Goal: Information Seeking & Learning: Learn about a topic

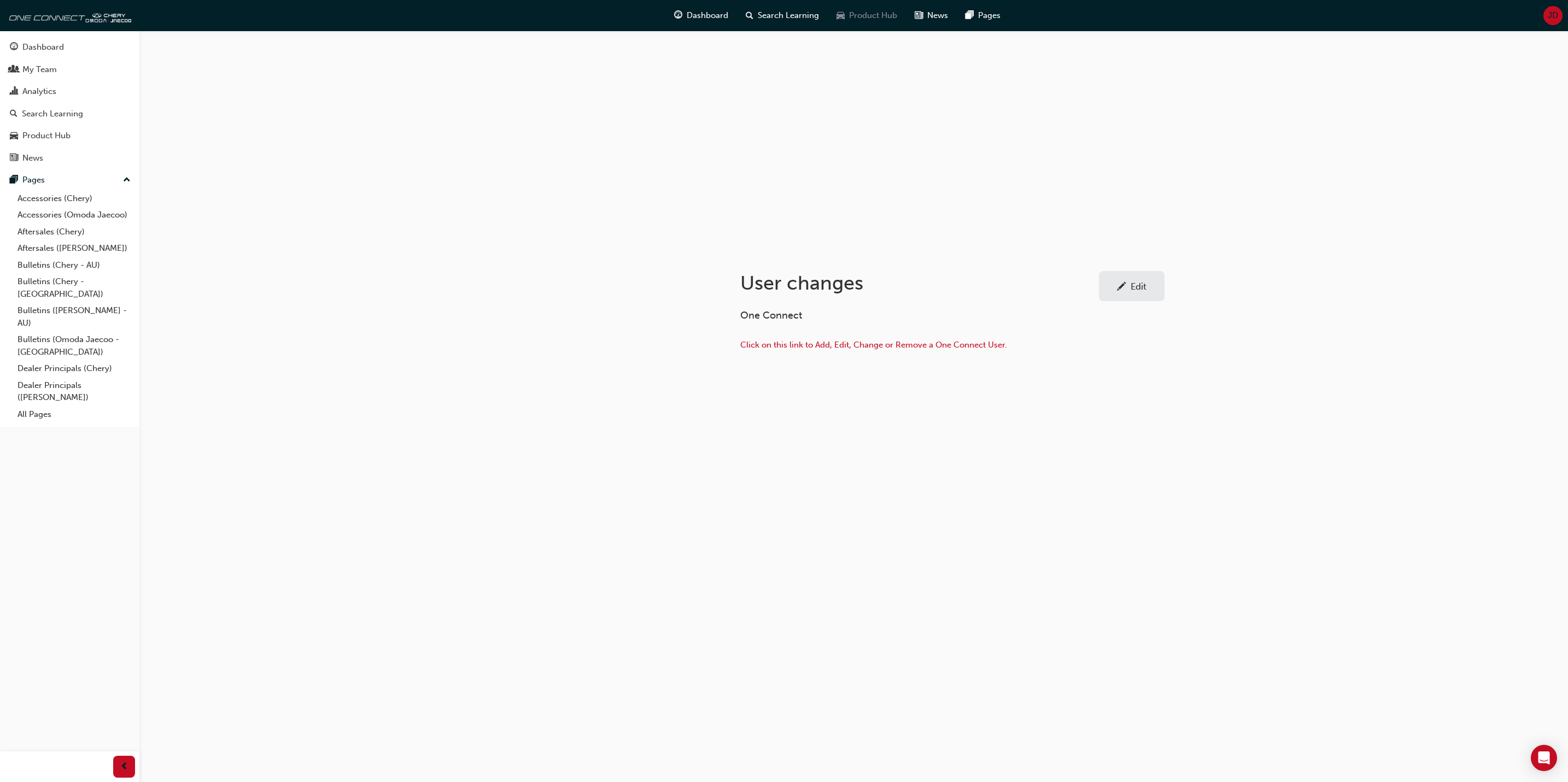
click at [874, 15] on span "Product Hub" at bounding box center [873, 15] width 48 height 13
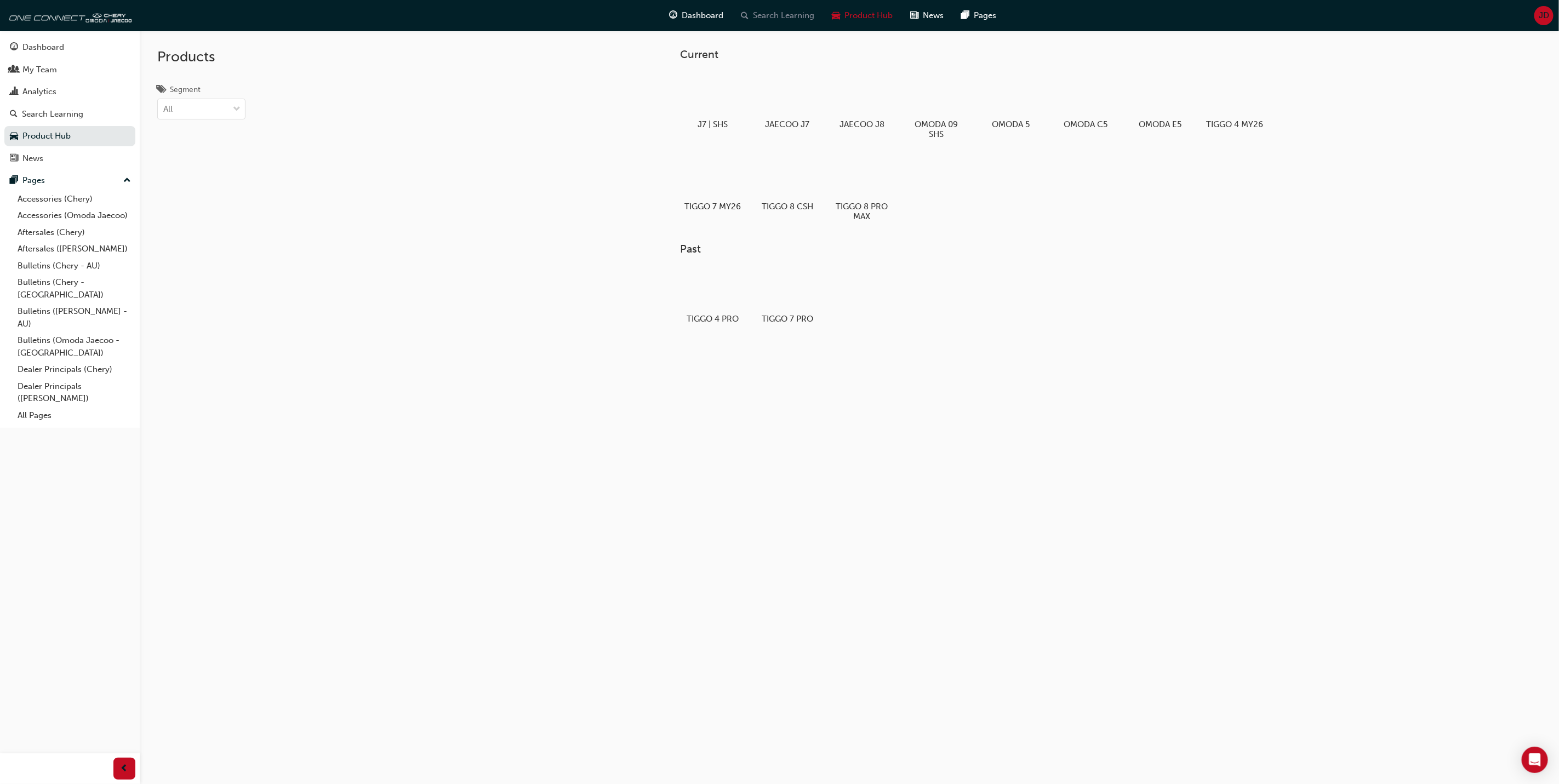
click at [781, 12] on span "Search Learning" at bounding box center [784, 15] width 61 height 13
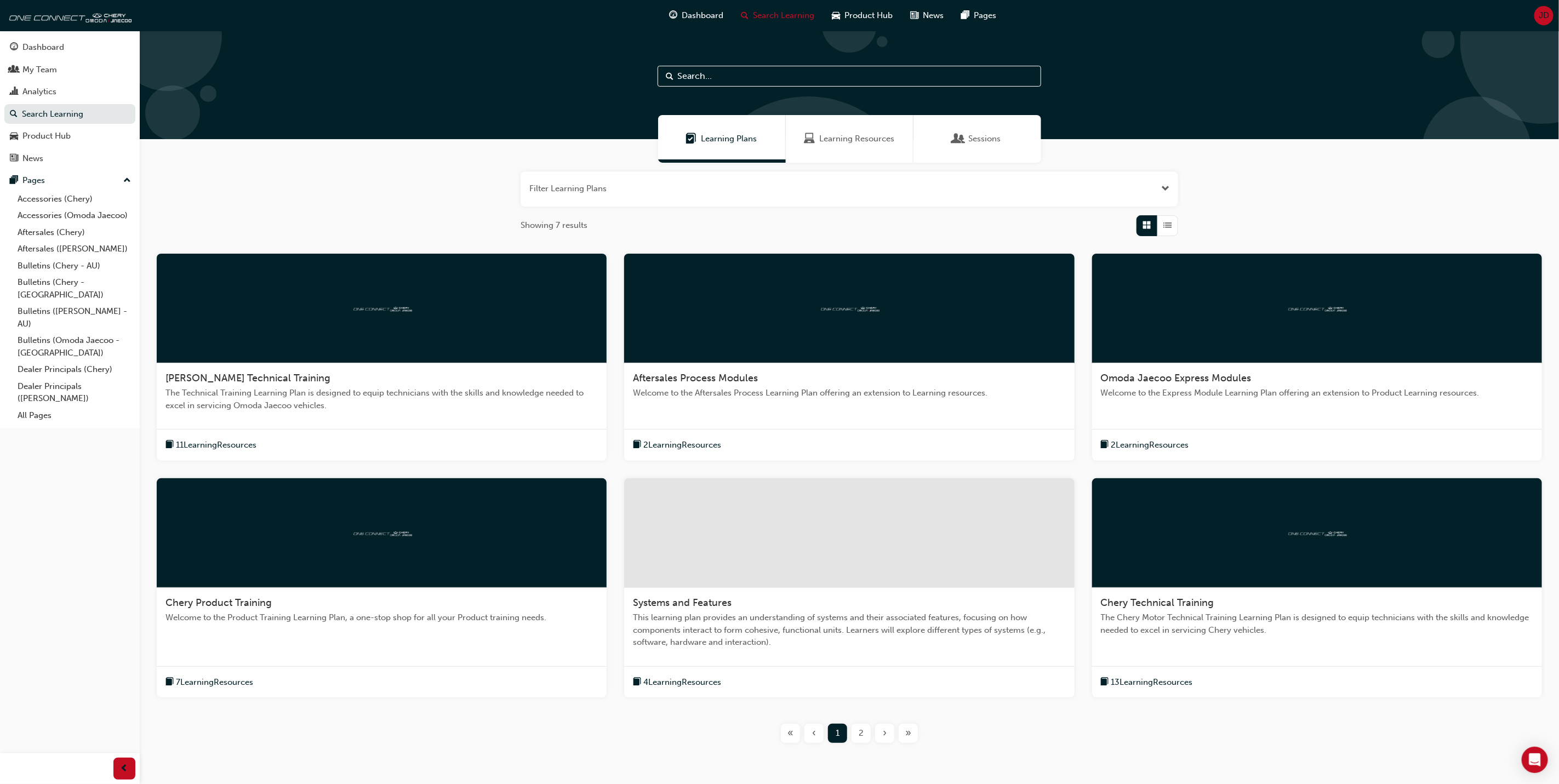
click at [842, 135] on span "Learning Resources" at bounding box center [857, 139] width 75 height 13
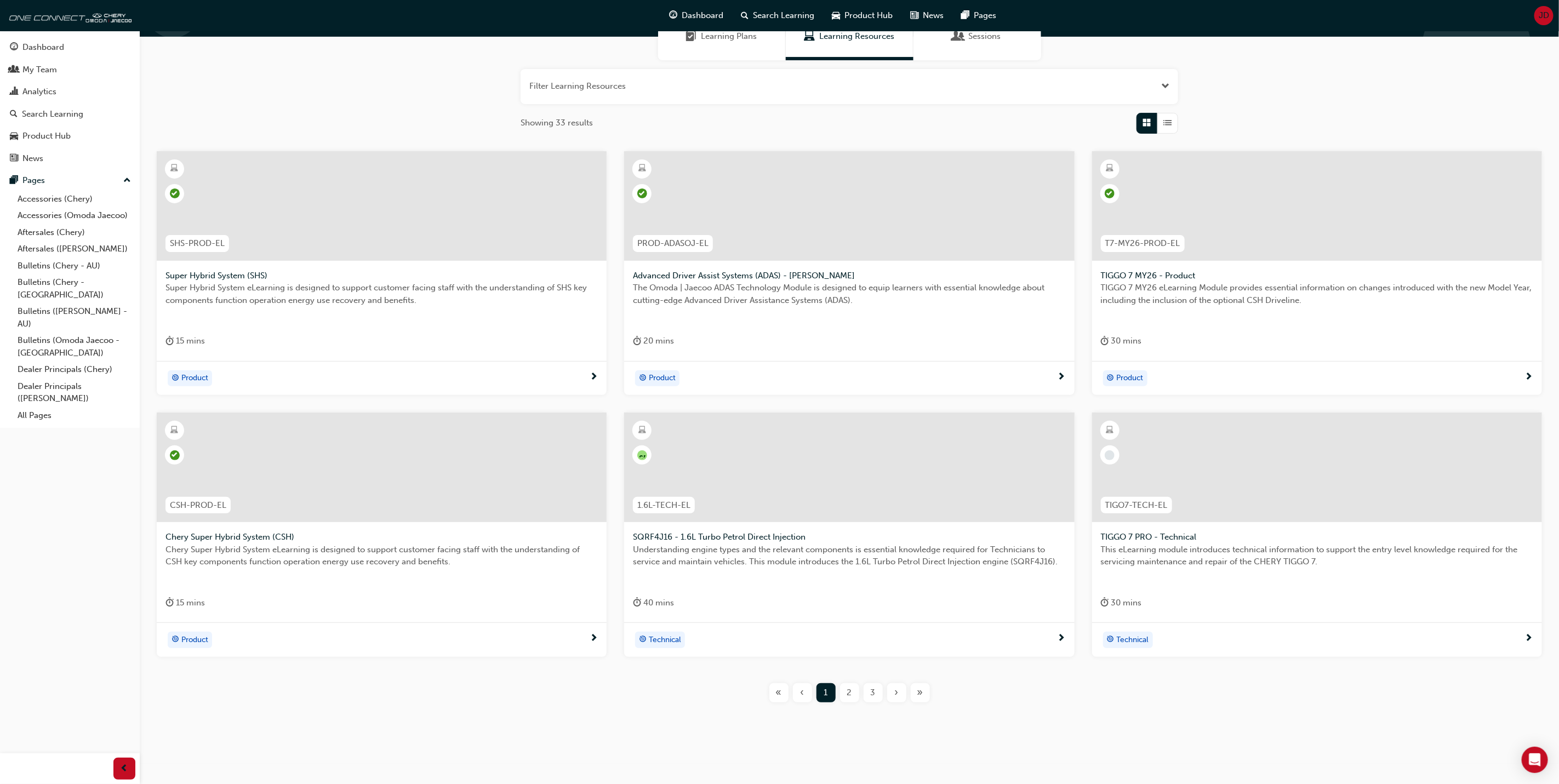
scroll to position [109, 0]
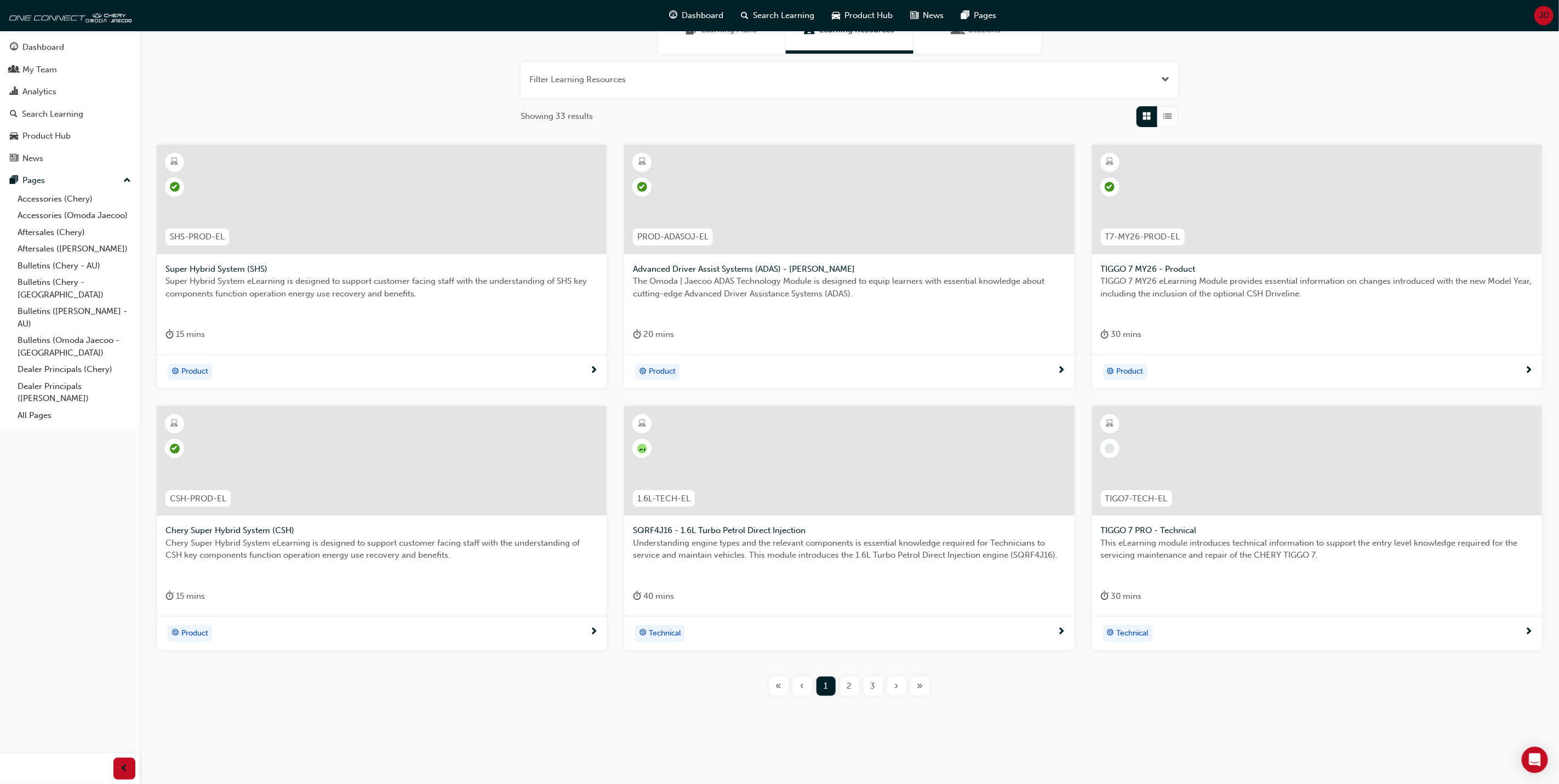
click at [845, 681] on div "2" at bounding box center [849, 686] width 19 height 19
click at [870, 681] on div "3" at bounding box center [873, 686] width 19 height 19
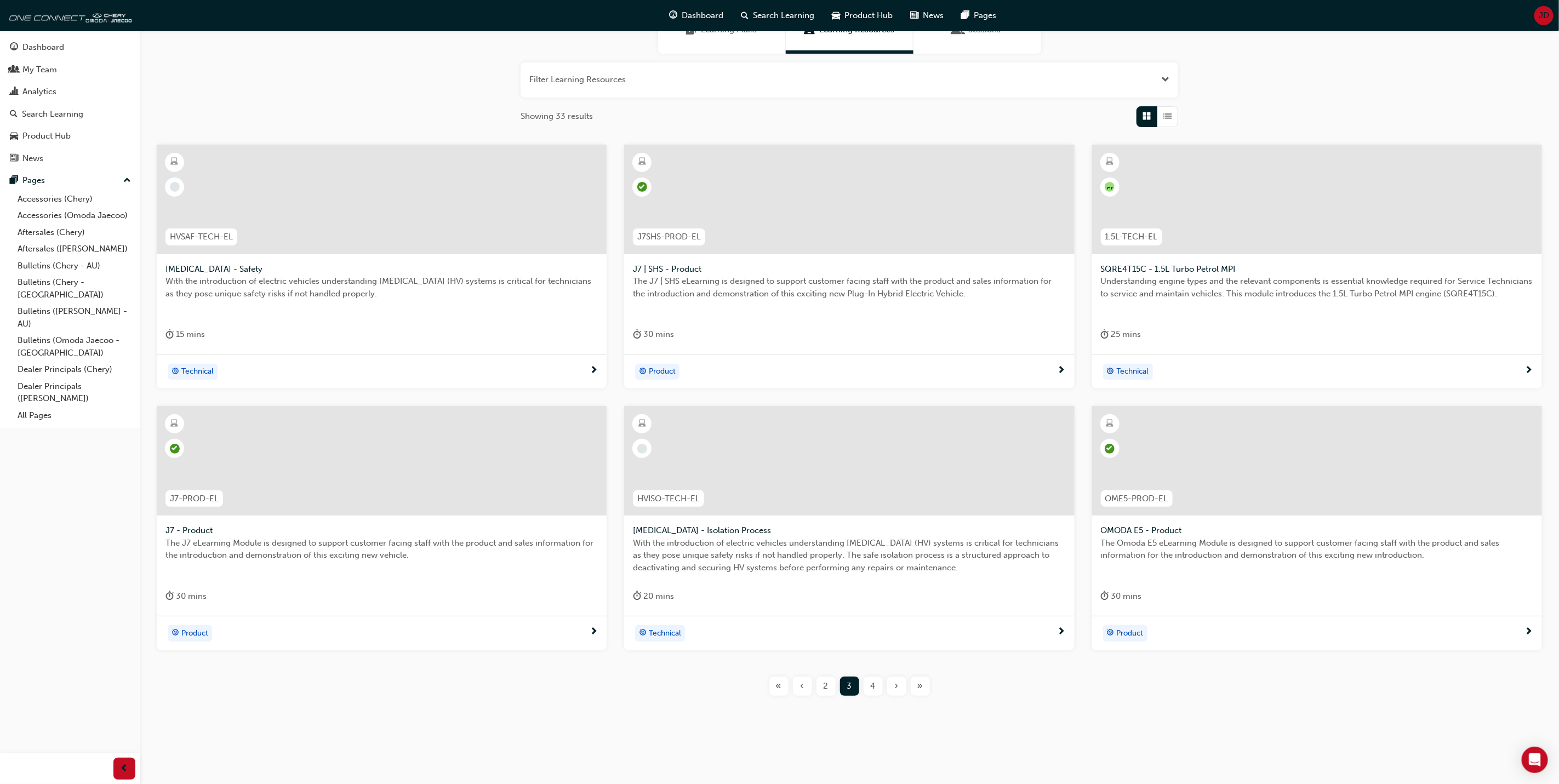
click at [871, 680] on span "4" at bounding box center [873, 686] width 5 height 13
click at [873, 681] on span "5" at bounding box center [873, 686] width 4 height 13
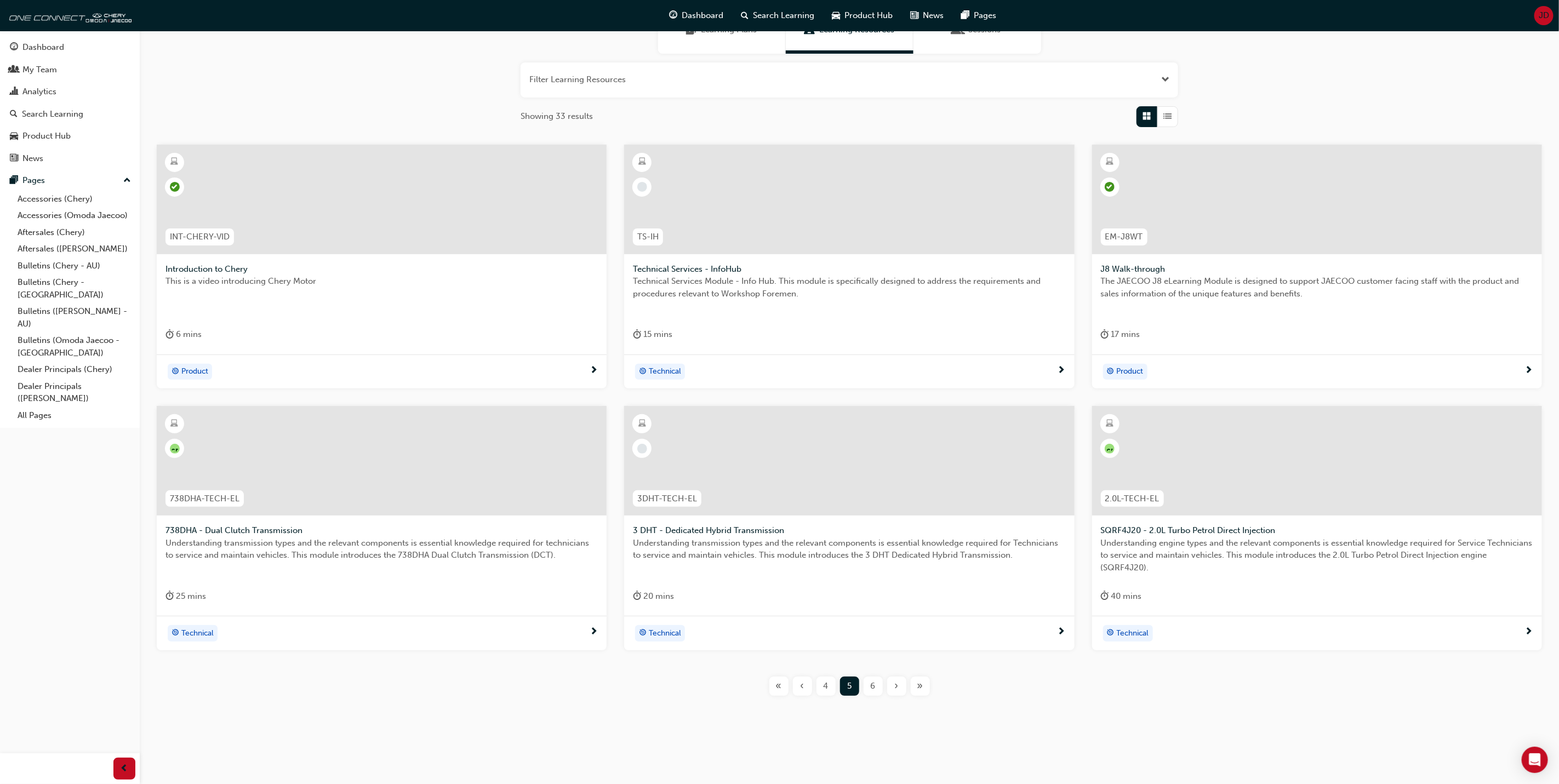
click at [867, 684] on div "6" at bounding box center [873, 686] width 19 height 19
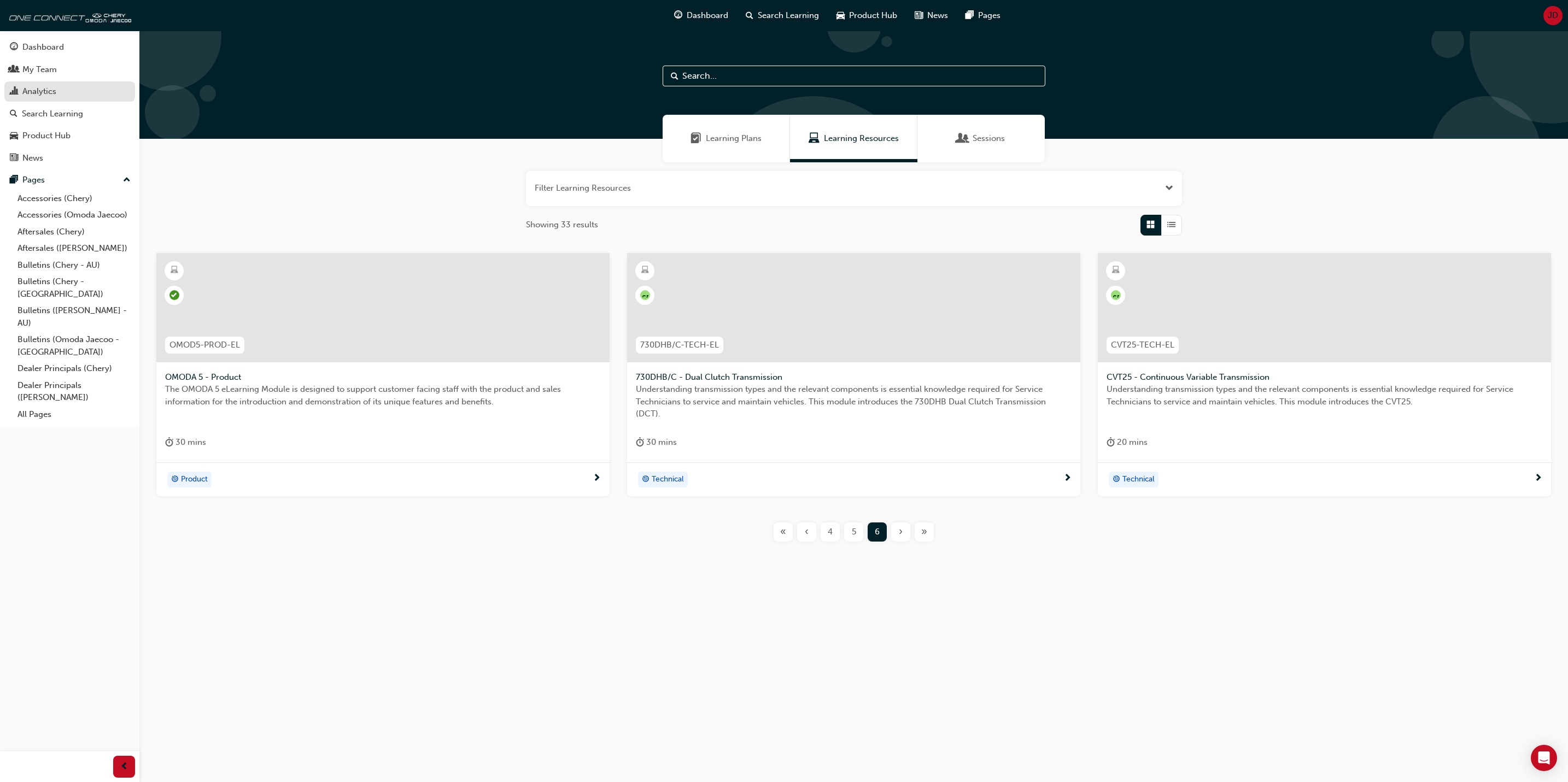
click at [20, 86] on div "Analytics" at bounding box center [69, 91] width 120 height 13
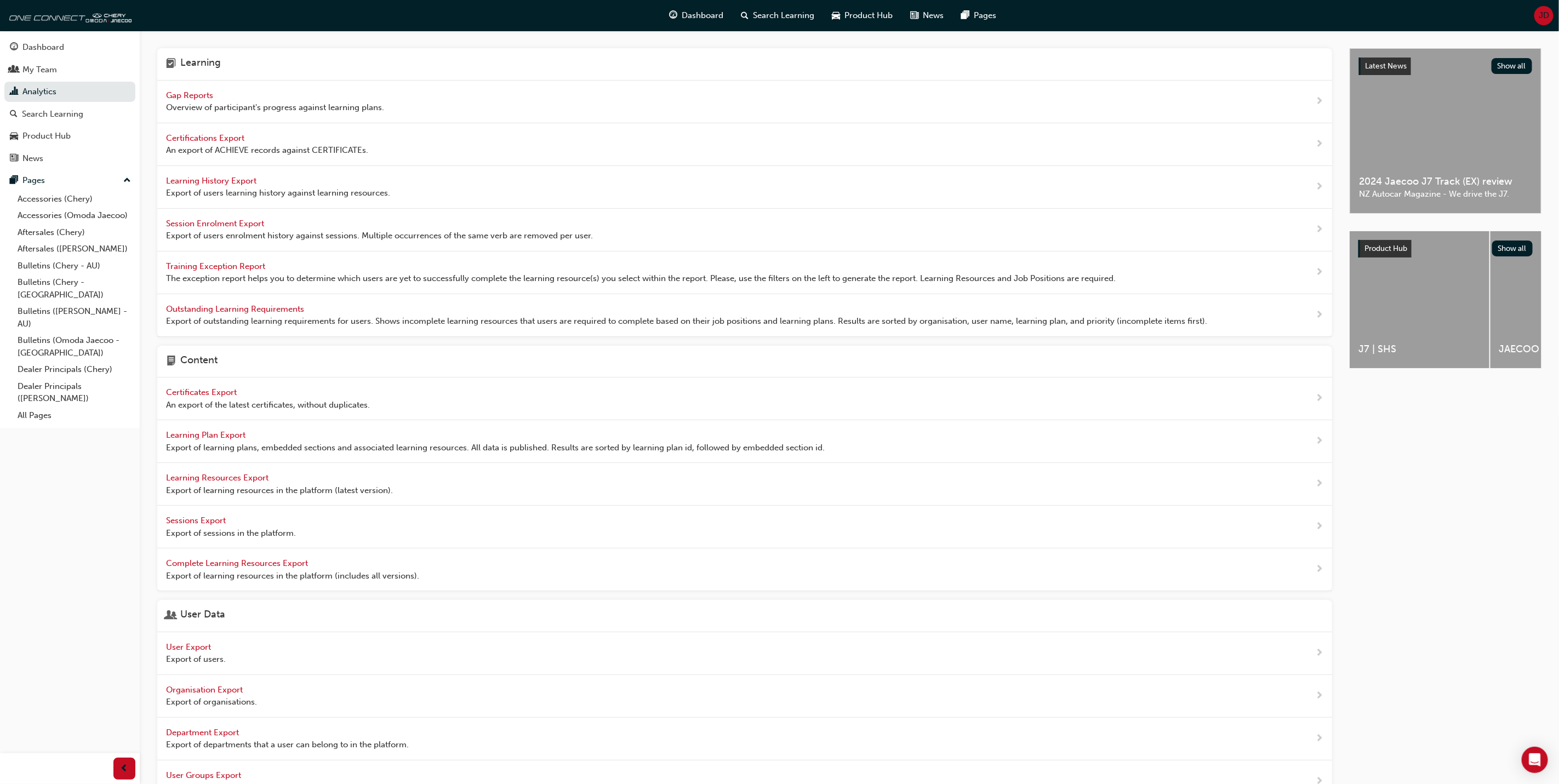
click at [214, 179] on span "Learning History Export" at bounding box center [212, 181] width 93 height 10
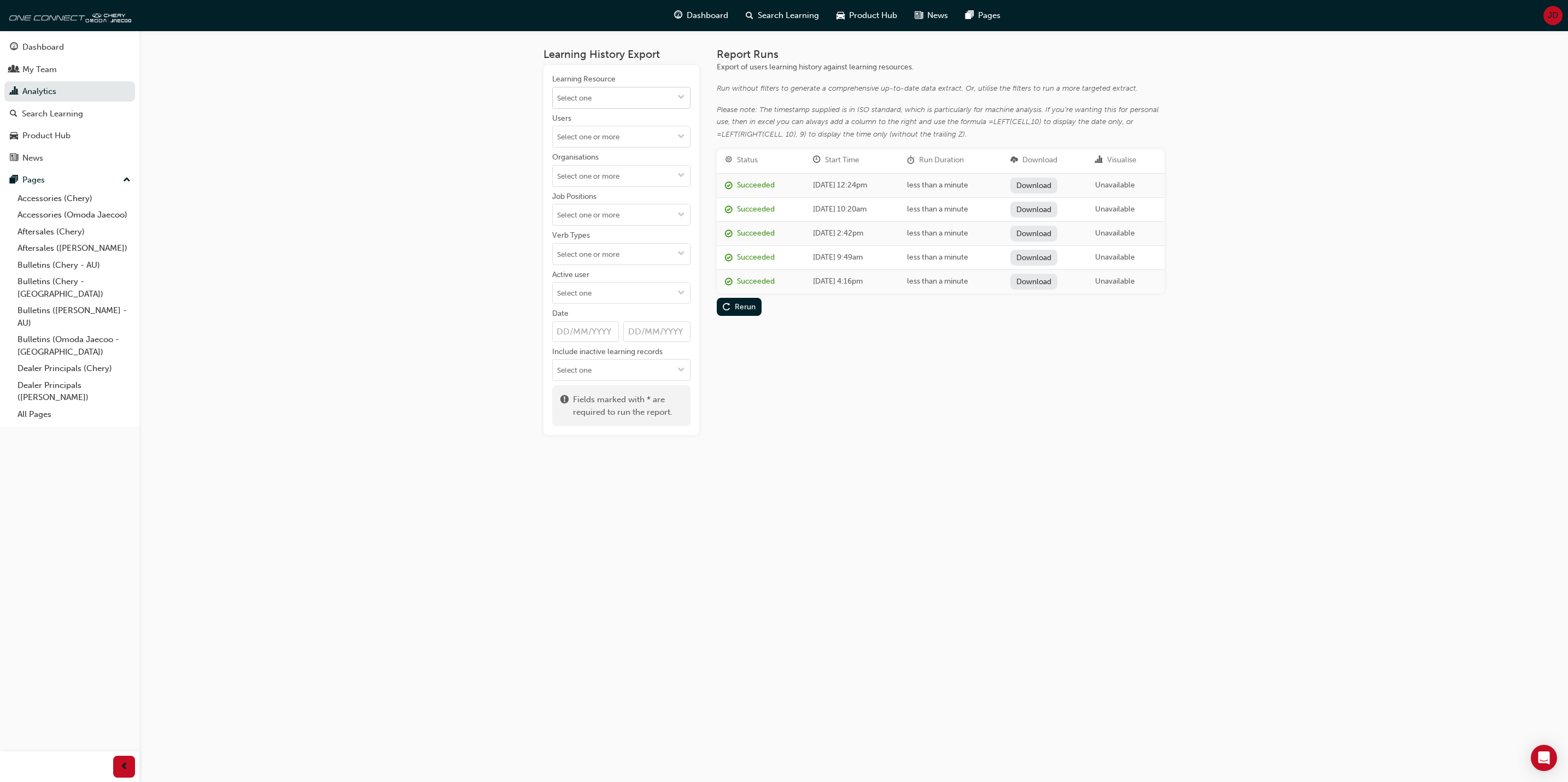
click at [678, 95] on span "down-icon" at bounding box center [681, 98] width 7 height 9
click at [503, 146] on div "Learning History Export Learning Resource No results, type at least 1 character…" at bounding box center [784, 391] width 1568 height 782
click at [677, 95] on span "down-icon" at bounding box center [681, 98] width 7 height 9
type input "jae"
click at [602, 120] on li "Advanced Driver Assist Systems (ADAS) - [PERSON_NAME] PROD-ADASOJ-EL LIVE" at bounding box center [622, 132] width 139 height 47
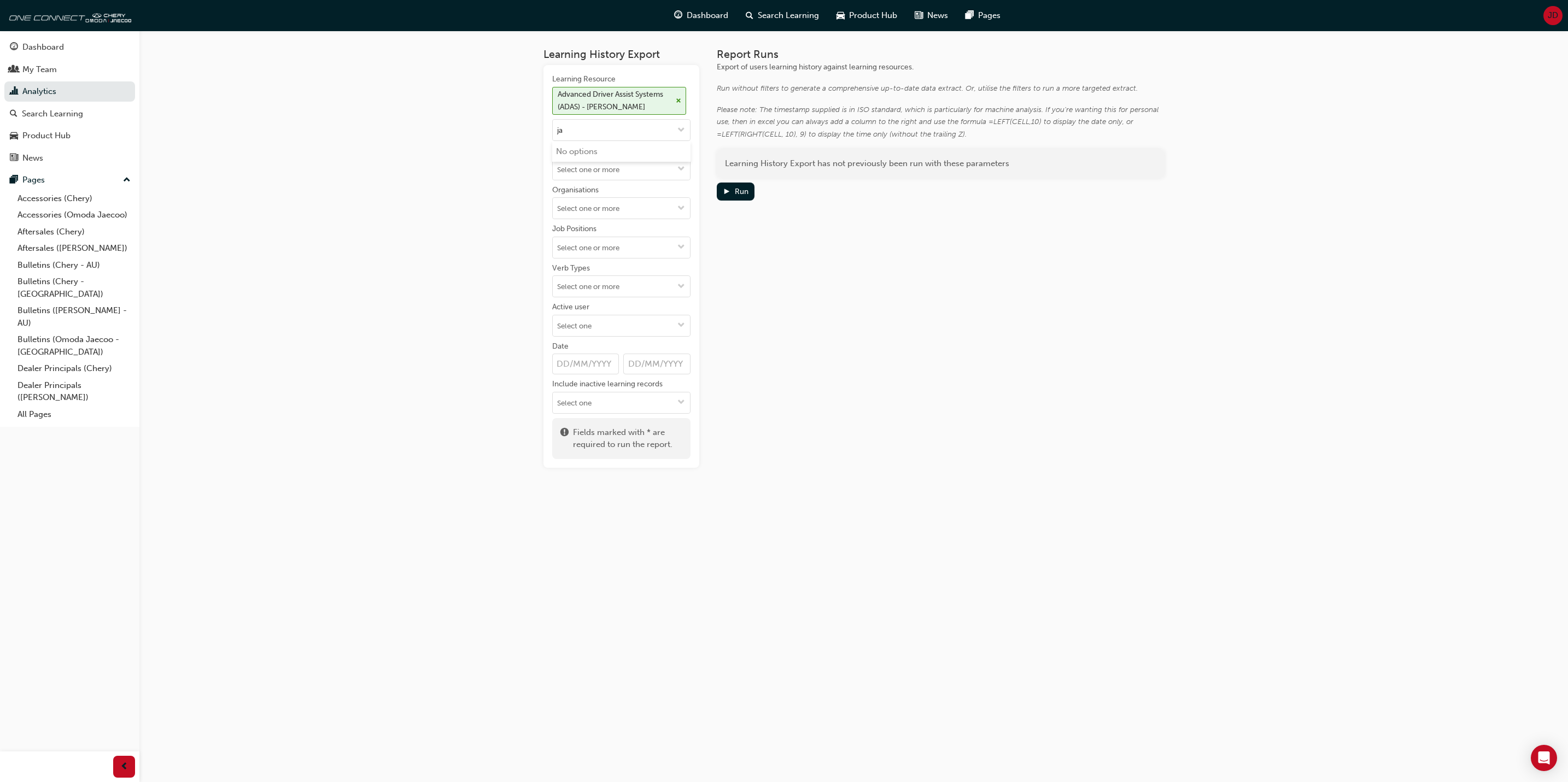
type input "j"
click at [38, 89] on link "Analytics" at bounding box center [69, 91] width 131 height 20
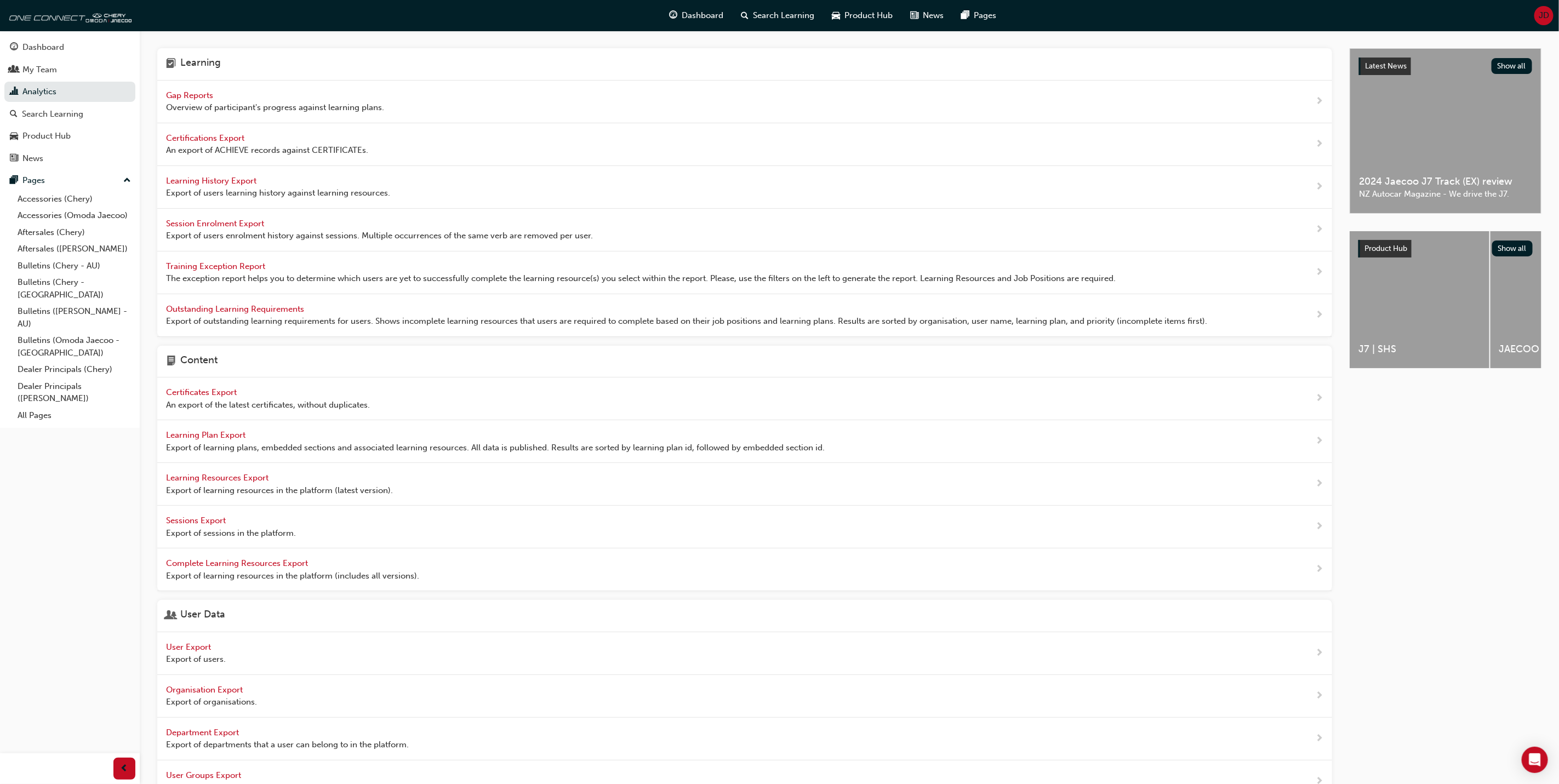
click at [242, 269] on span "Training Exception Report" at bounding box center [216, 266] width 101 height 10
click at [242, 269] on div "Learning Gap Reports Overview of participant's progress against learning plans.…" at bounding box center [786, 428] width 1572 height 857
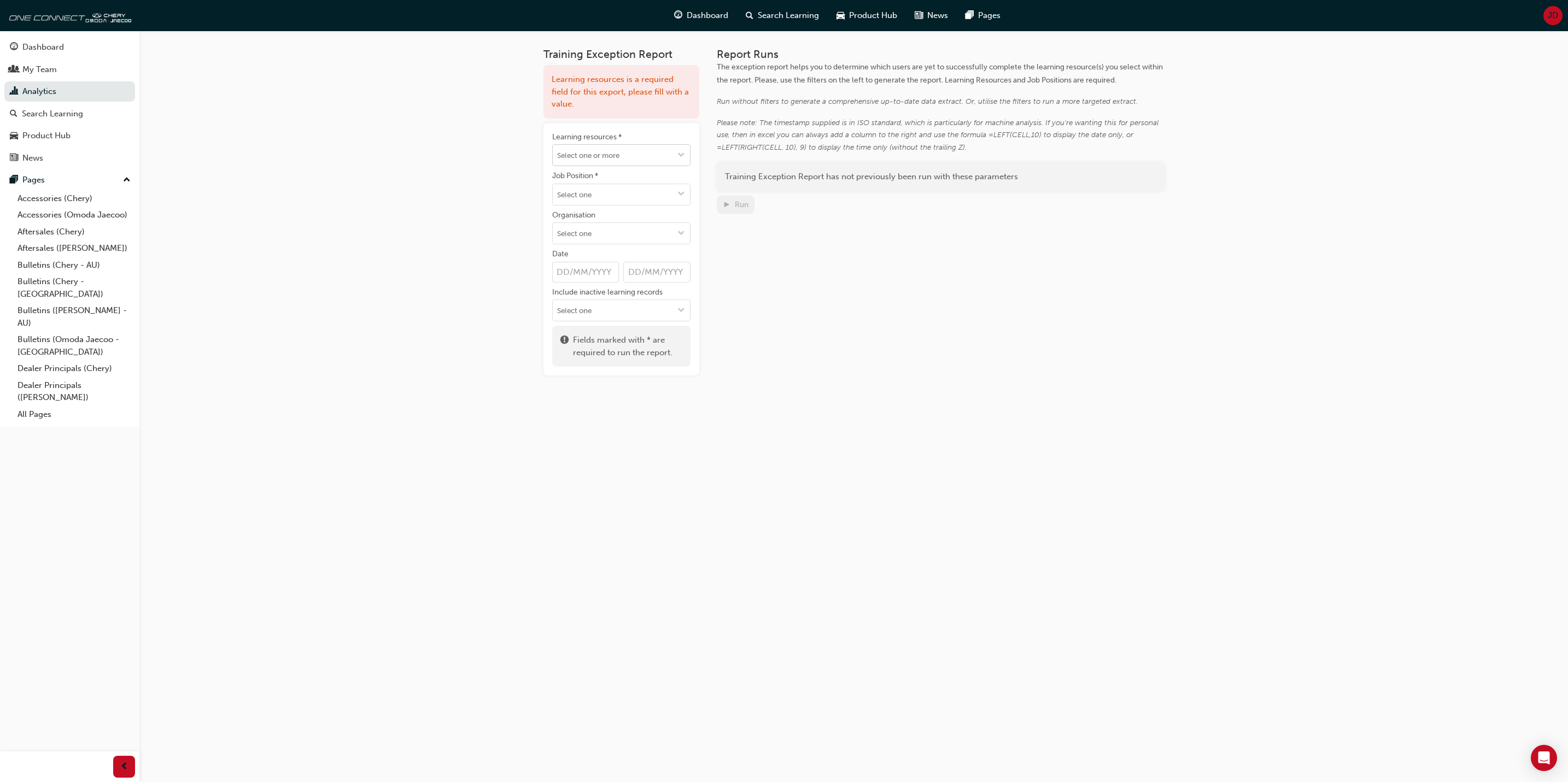
click at [684, 156] on span "down-icon" at bounding box center [681, 156] width 7 height 9
type input "jae"
click at [640, 191] on li "Advanced Driver Assist Systems (ADAS) - [PERSON_NAME] PROD-ADASOJ-EL LIVE" at bounding box center [622, 189] width 139 height 47
click at [681, 176] on span "down-icon" at bounding box center [681, 176] width 7 height 9
click at [679, 144] on span "cross-icon" at bounding box center [678, 146] width 6 height 7
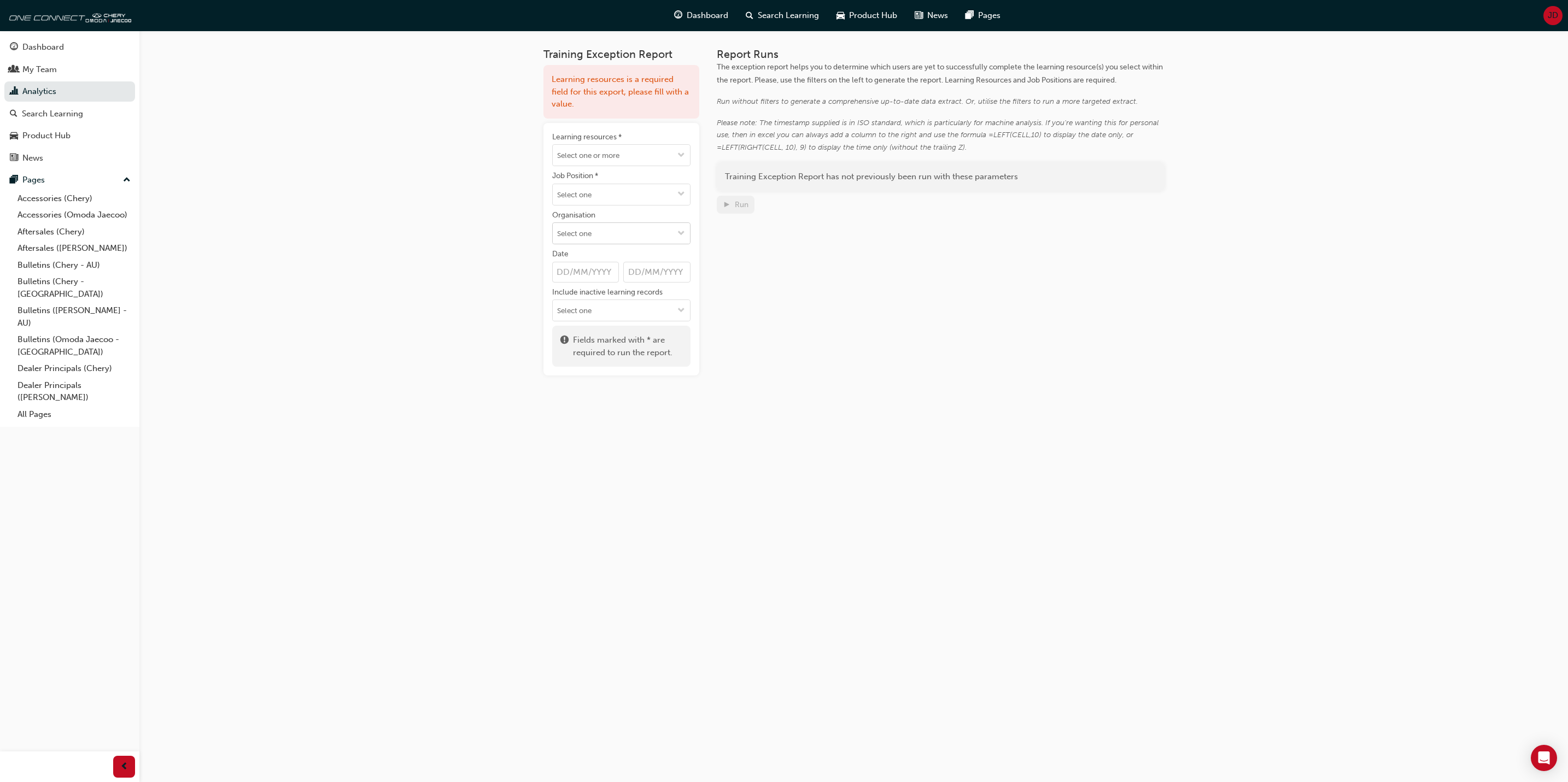
click at [679, 235] on span "down-icon" at bounding box center [681, 234] width 7 height 9
click at [680, 153] on span "down-icon" at bounding box center [681, 156] width 7 height 9
click at [804, 284] on div "Report Runs The exception report helps you to determine which users are yet to …" at bounding box center [940, 211] width 447 height 327
click at [867, 17] on span "Product Hub" at bounding box center [873, 15] width 48 height 13
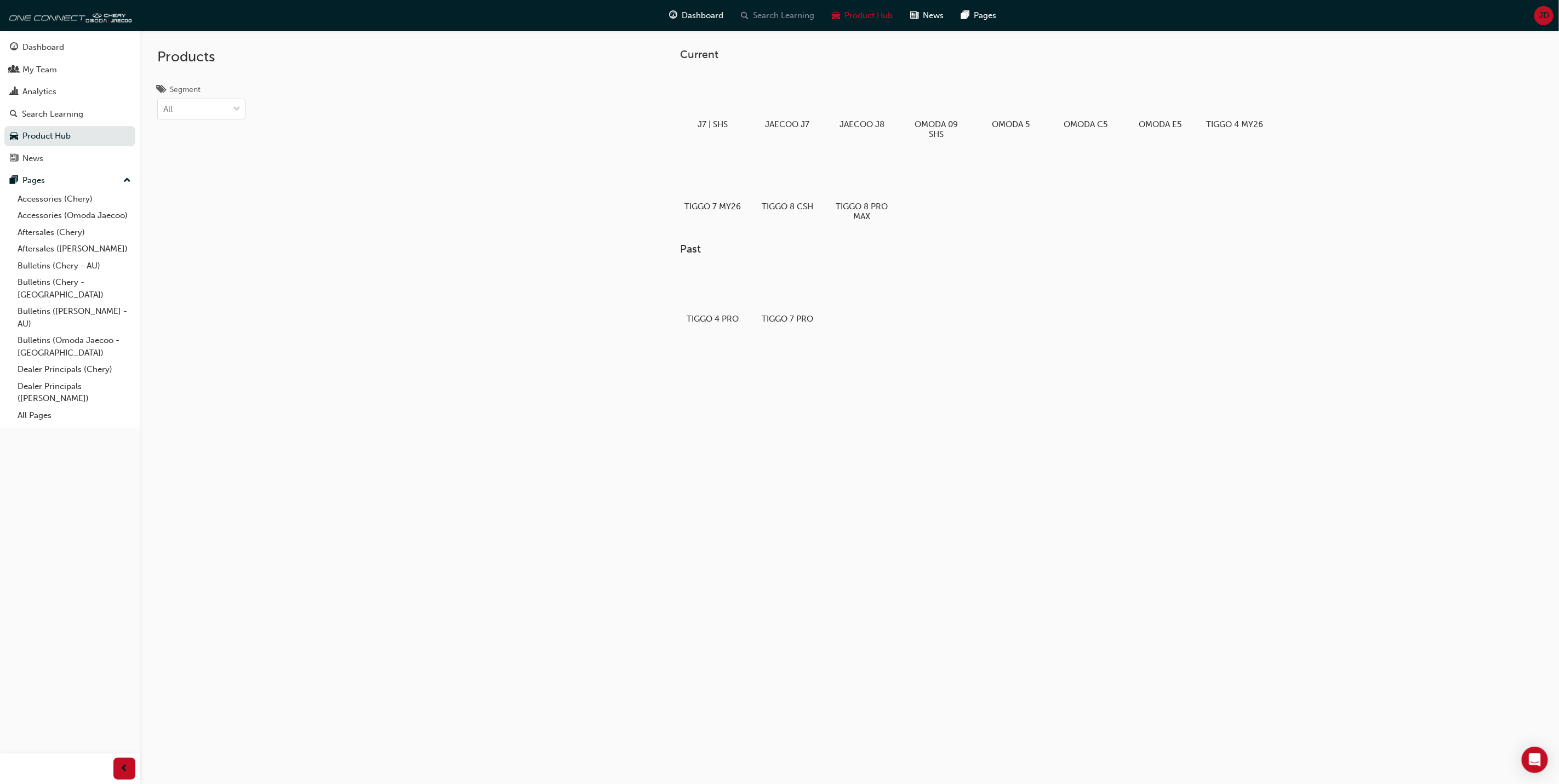
click at [788, 15] on span "Search Learning" at bounding box center [784, 15] width 61 height 13
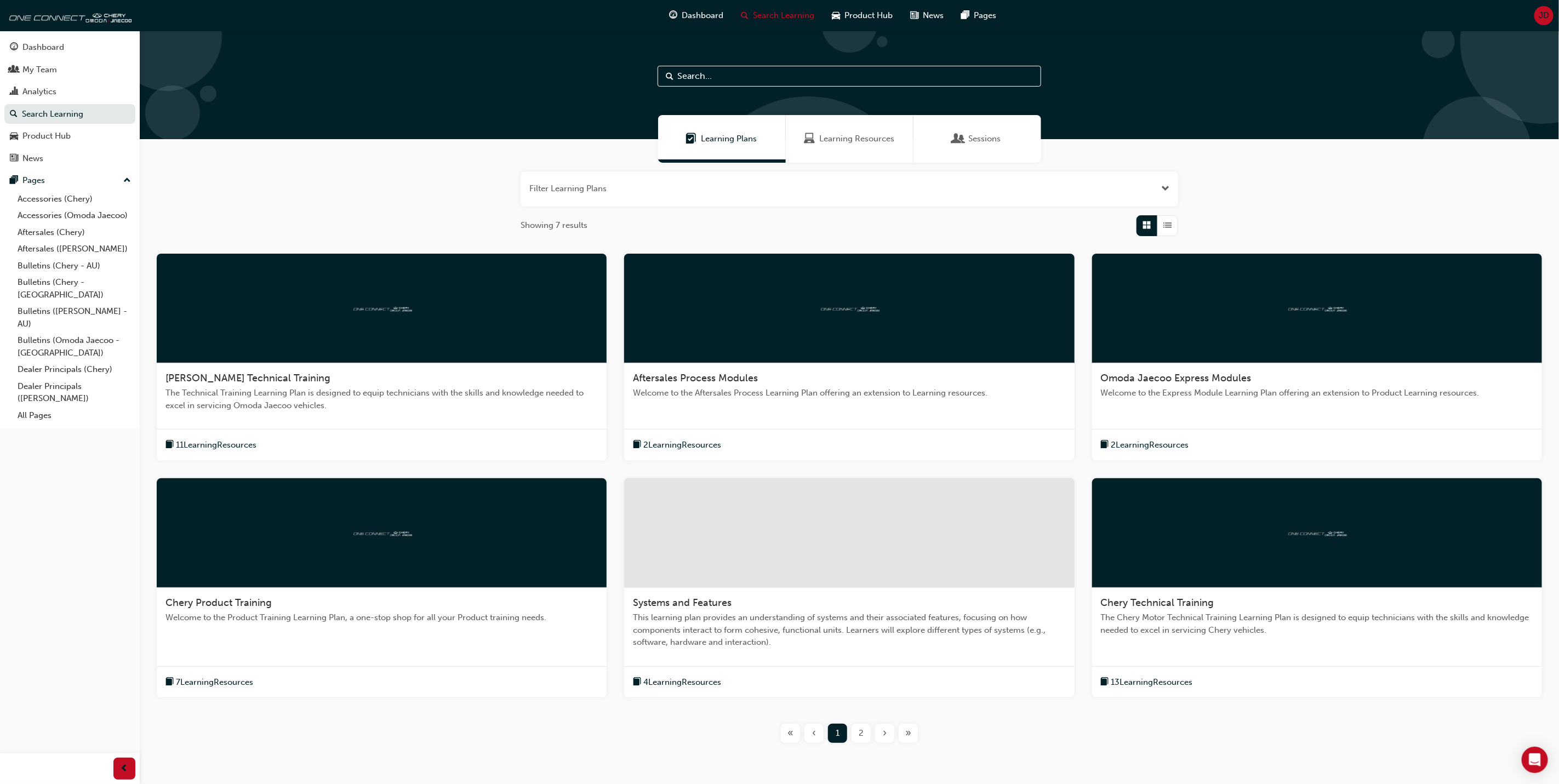
click at [823, 599] on div "Systems and Features" at bounding box center [849, 603] width 433 height 13
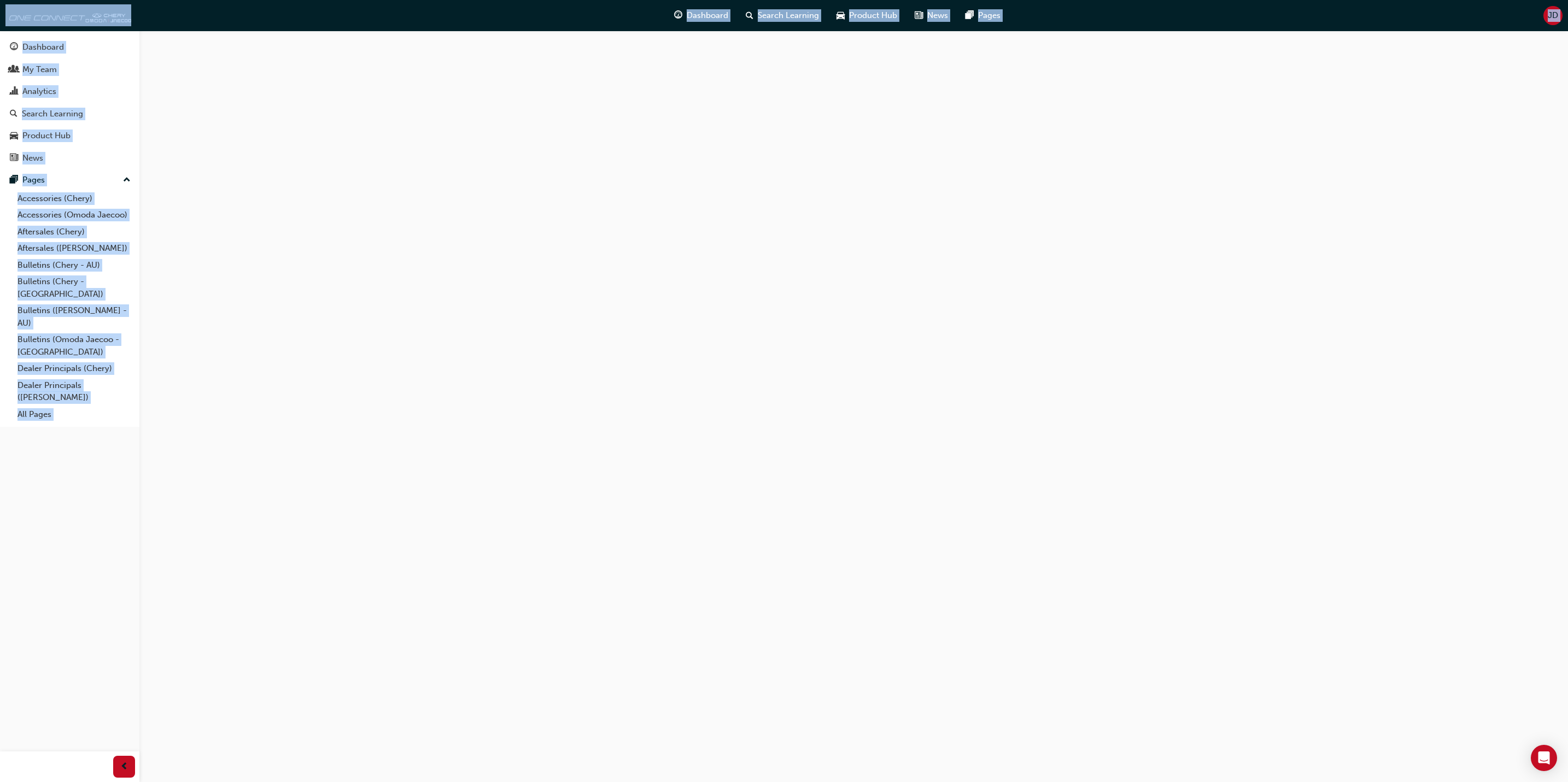
click at [821, 598] on div at bounding box center [784, 391] width 1568 height 782
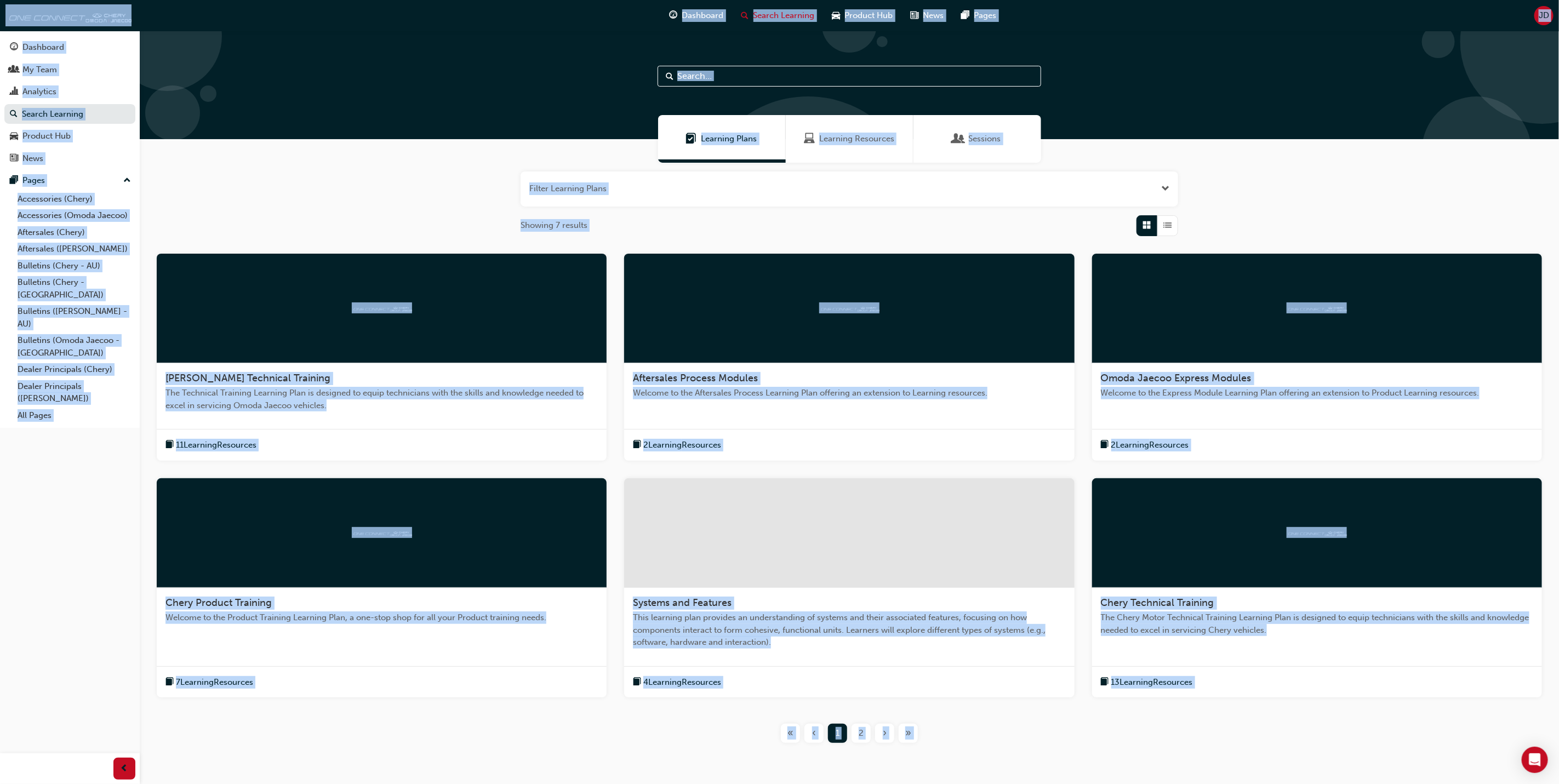
click at [860, 733] on span "2" at bounding box center [862, 734] width 5 height 13
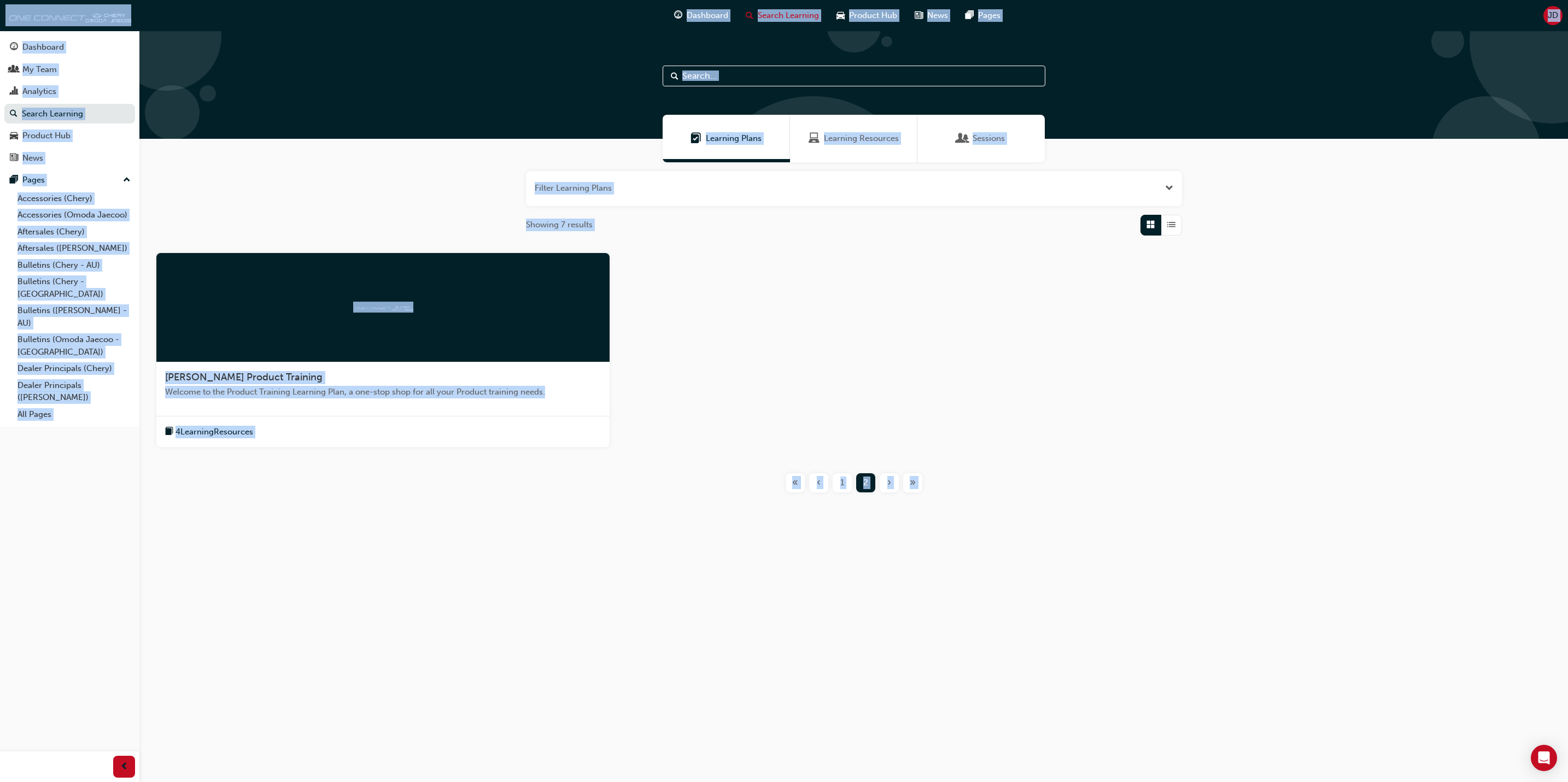
click at [291, 308] on div at bounding box center [382, 308] width 453 height 109
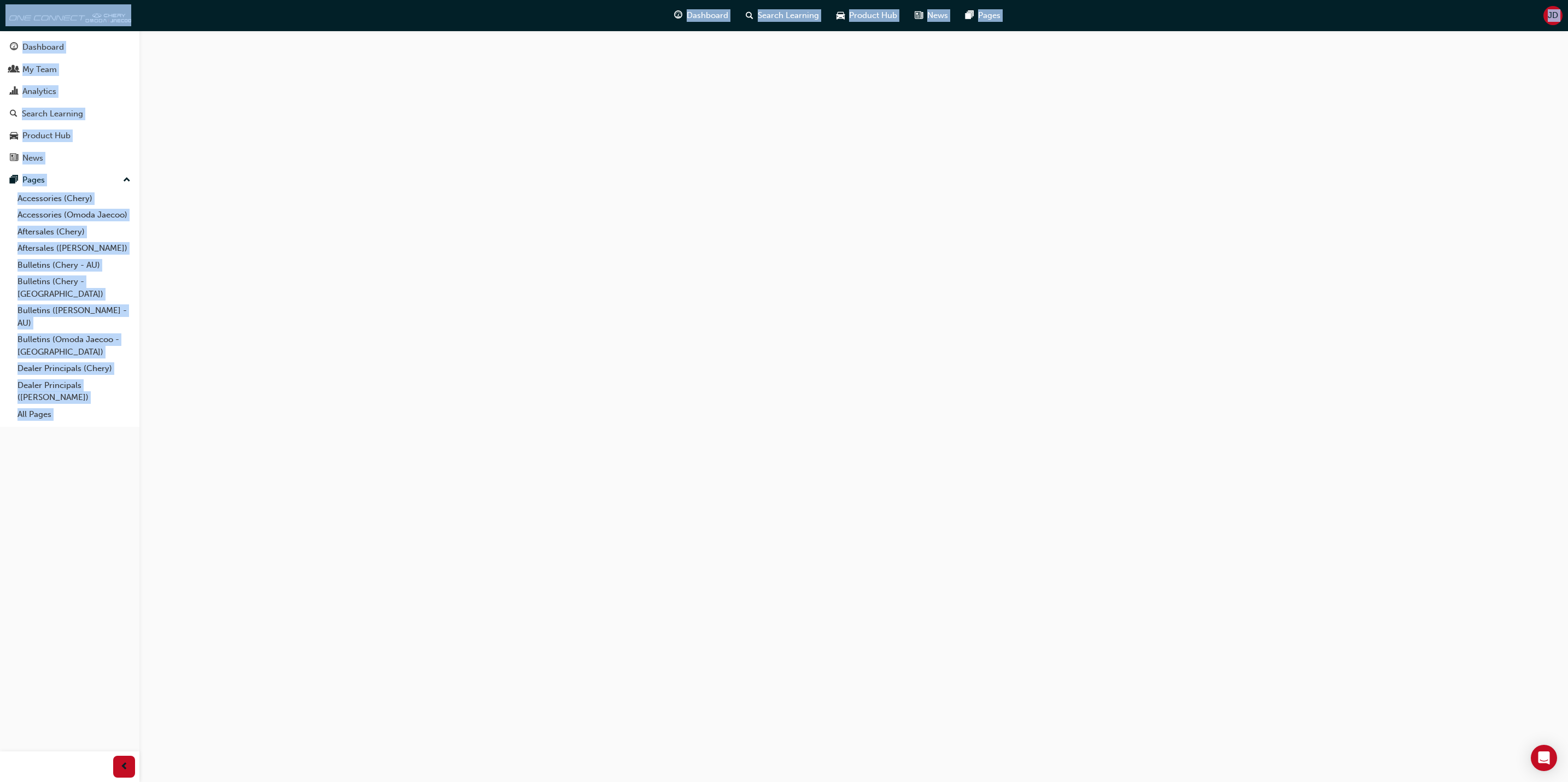
click at [291, 308] on div at bounding box center [784, 391] width 1568 height 782
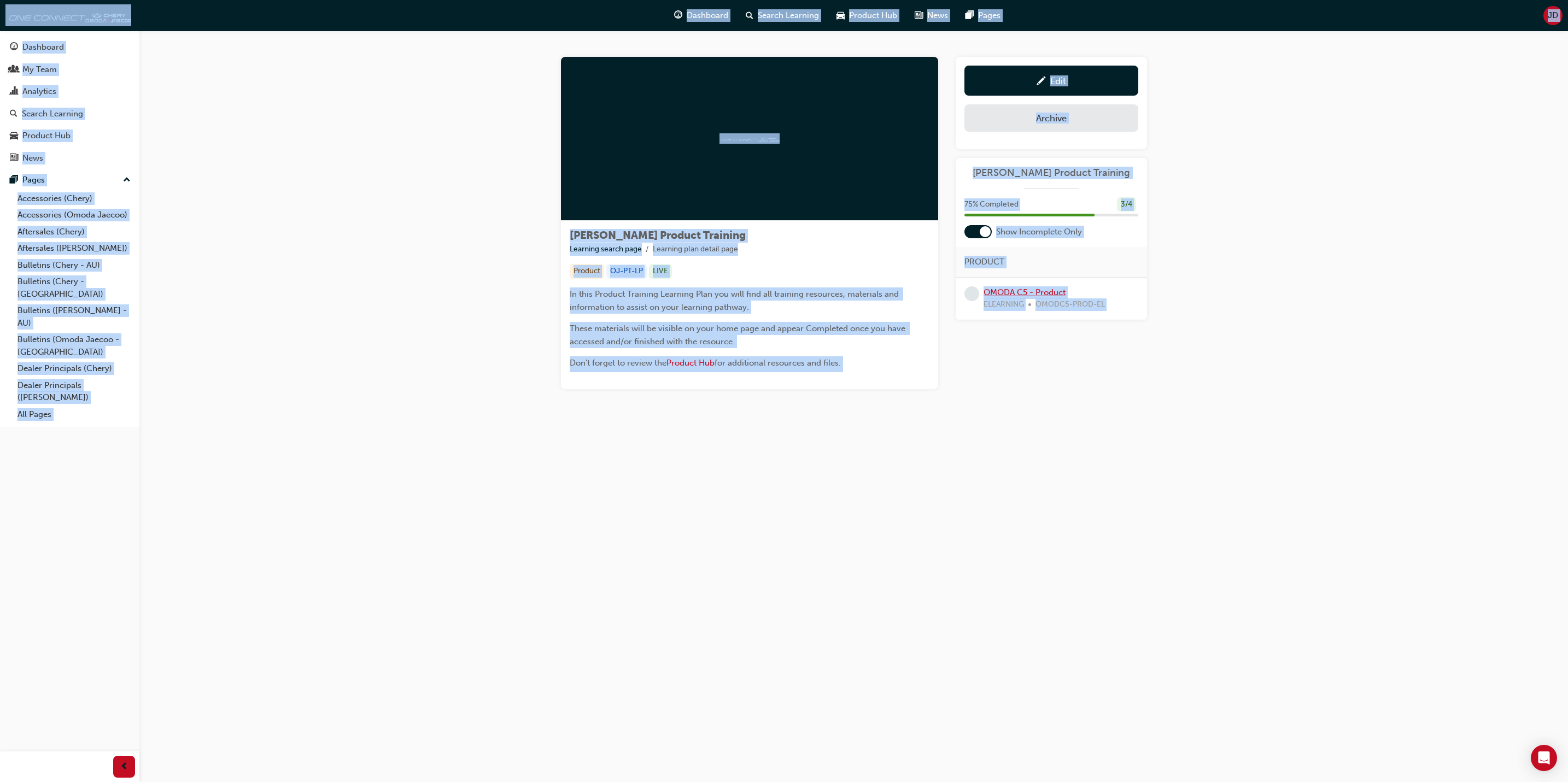
click at [1018, 289] on link "OMODA C5 - Product" at bounding box center [1025, 292] width 82 height 10
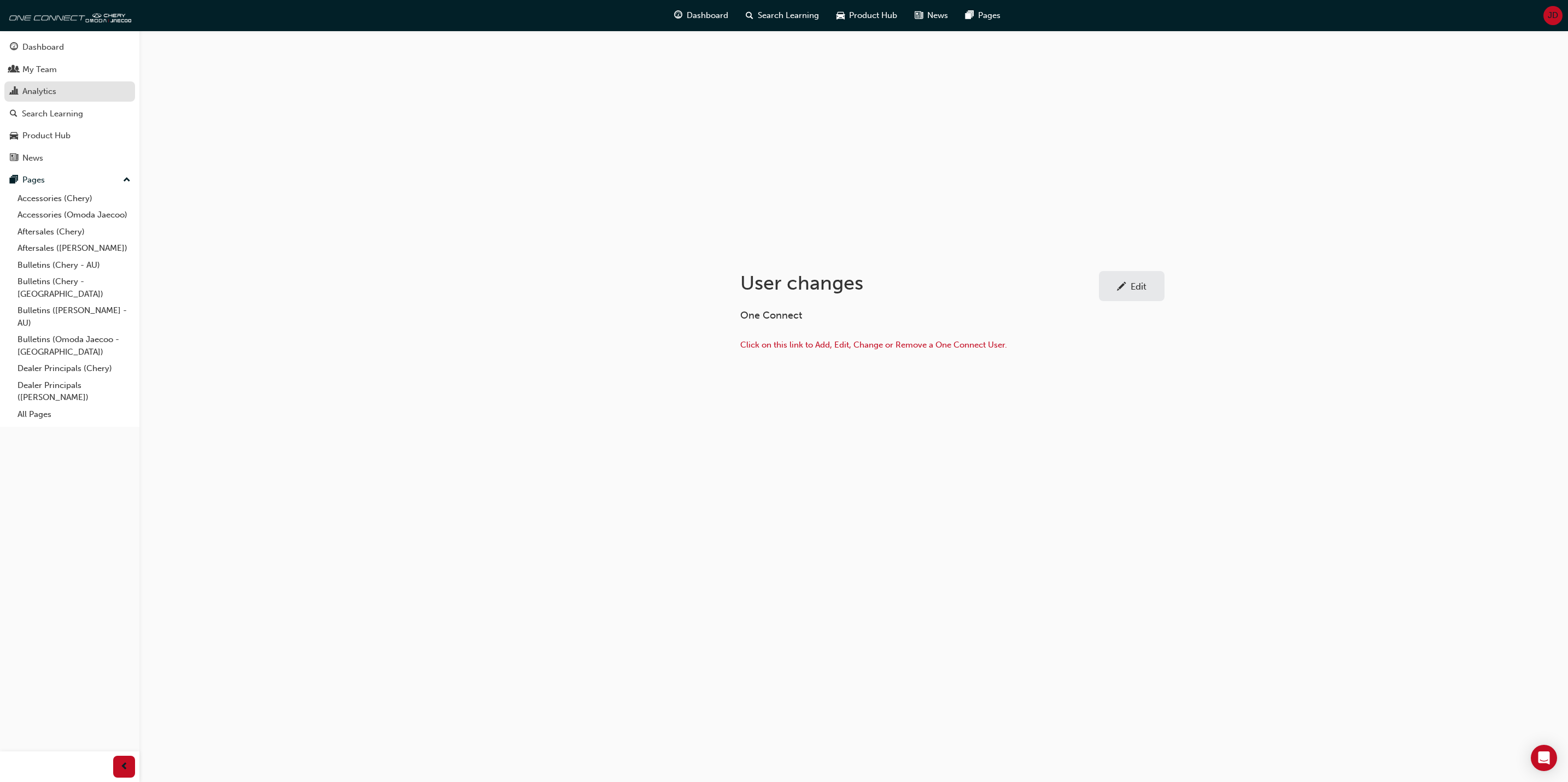
click at [37, 85] on div "Analytics" at bounding box center [69, 91] width 120 height 13
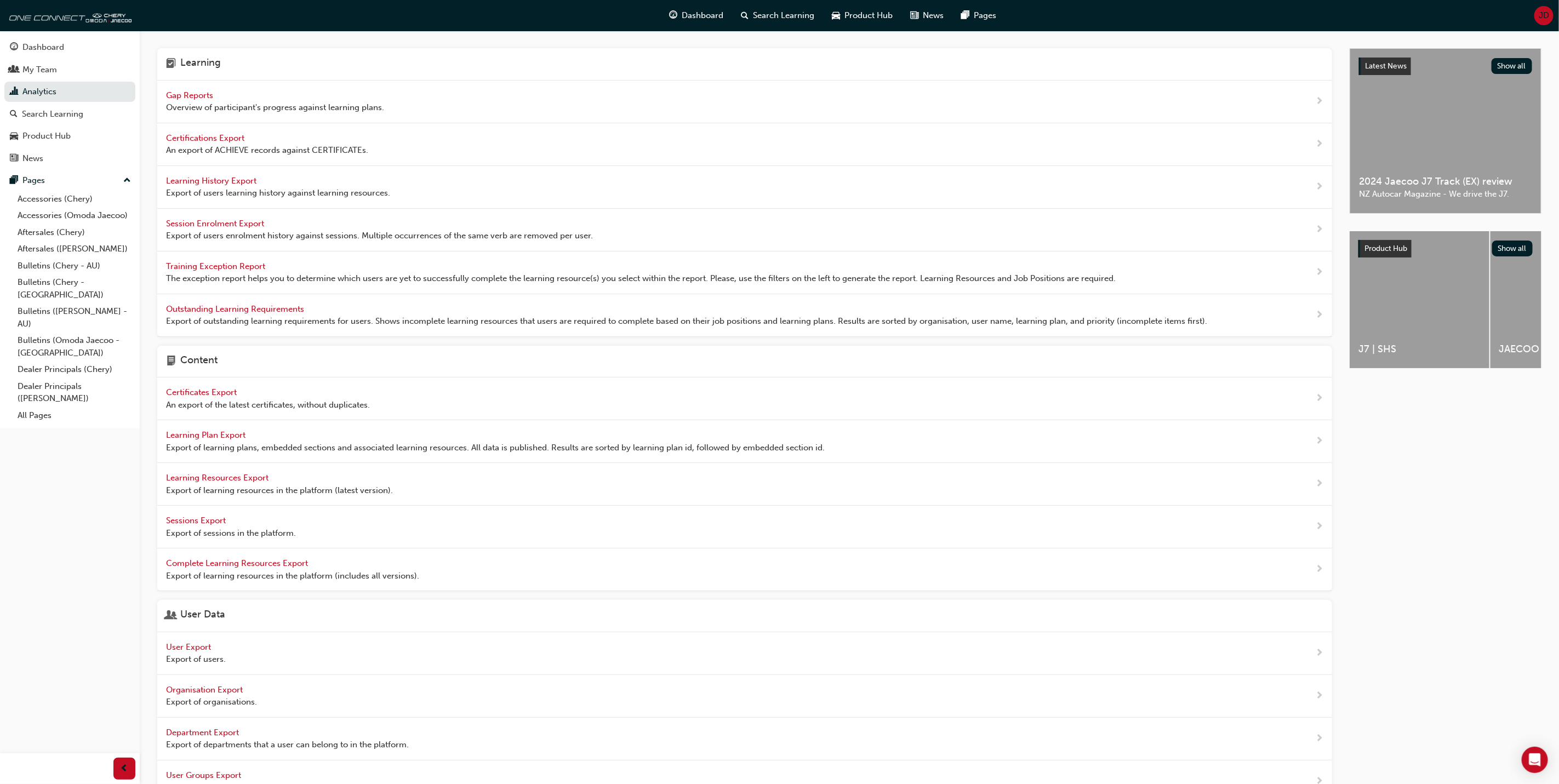
click at [218, 178] on span "Learning History Export" at bounding box center [212, 181] width 93 height 10
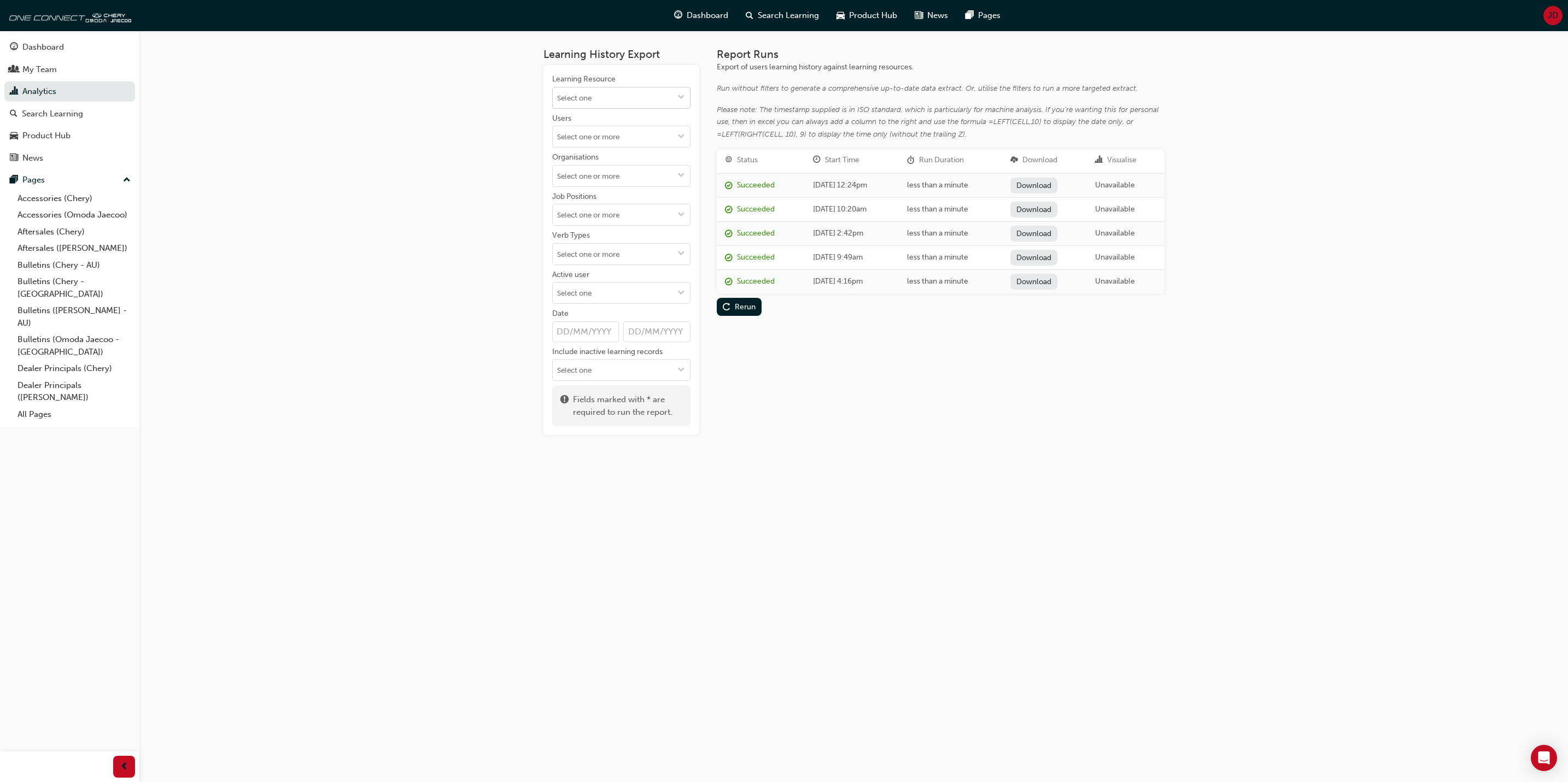
click at [679, 94] on span "down-icon" at bounding box center [681, 98] width 7 height 9
click at [822, 381] on div "Report Runs Export of users learning history against learning resources. Run wi…" at bounding box center [940, 241] width 447 height 387
click at [681, 134] on span "down-icon" at bounding box center [681, 137] width 7 height 9
click at [676, 134] on button "Users No results, type at least 2 characters of family name" at bounding box center [681, 137] width 18 height 21
click at [674, 212] on button "Job Positions" at bounding box center [681, 215] width 18 height 21
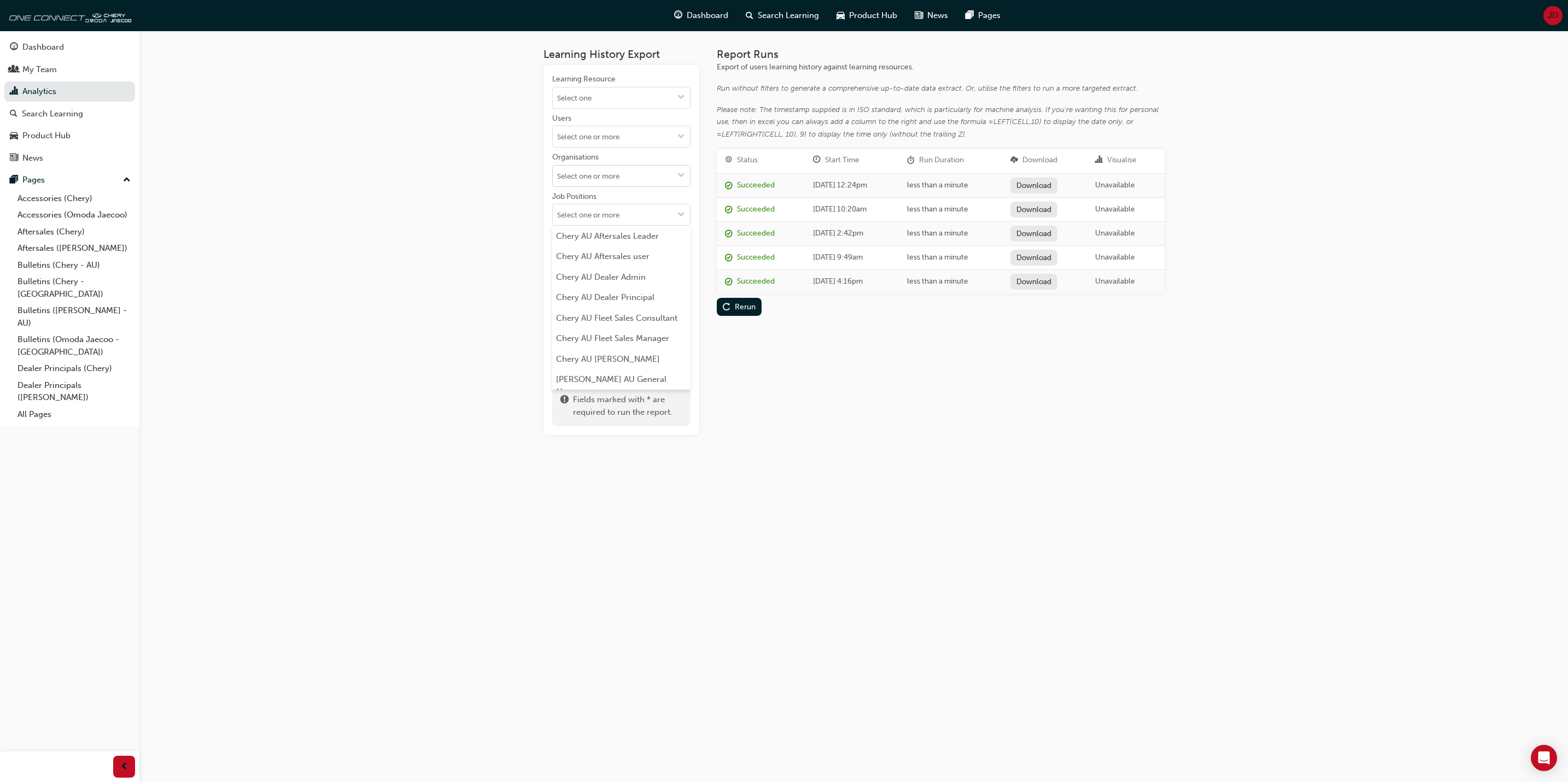
click at [669, 178] on input "Organisations" at bounding box center [622, 176] width 137 height 21
click at [679, 138] on span "down-icon" at bounding box center [681, 137] width 7 height 9
click at [634, 161] on li "No results, type at least 2 characters of family name" at bounding box center [622, 164] width 139 height 33
drag, startPoint x: 370, startPoint y: 251, endPoint x: 372, endPoint y: 245, distance: 6.3
click at [372, 245] on div "Learning History Export Learning Resource Users No results, type at least 2 cha…" at bounding box center [784, 391] width 1568 height 782
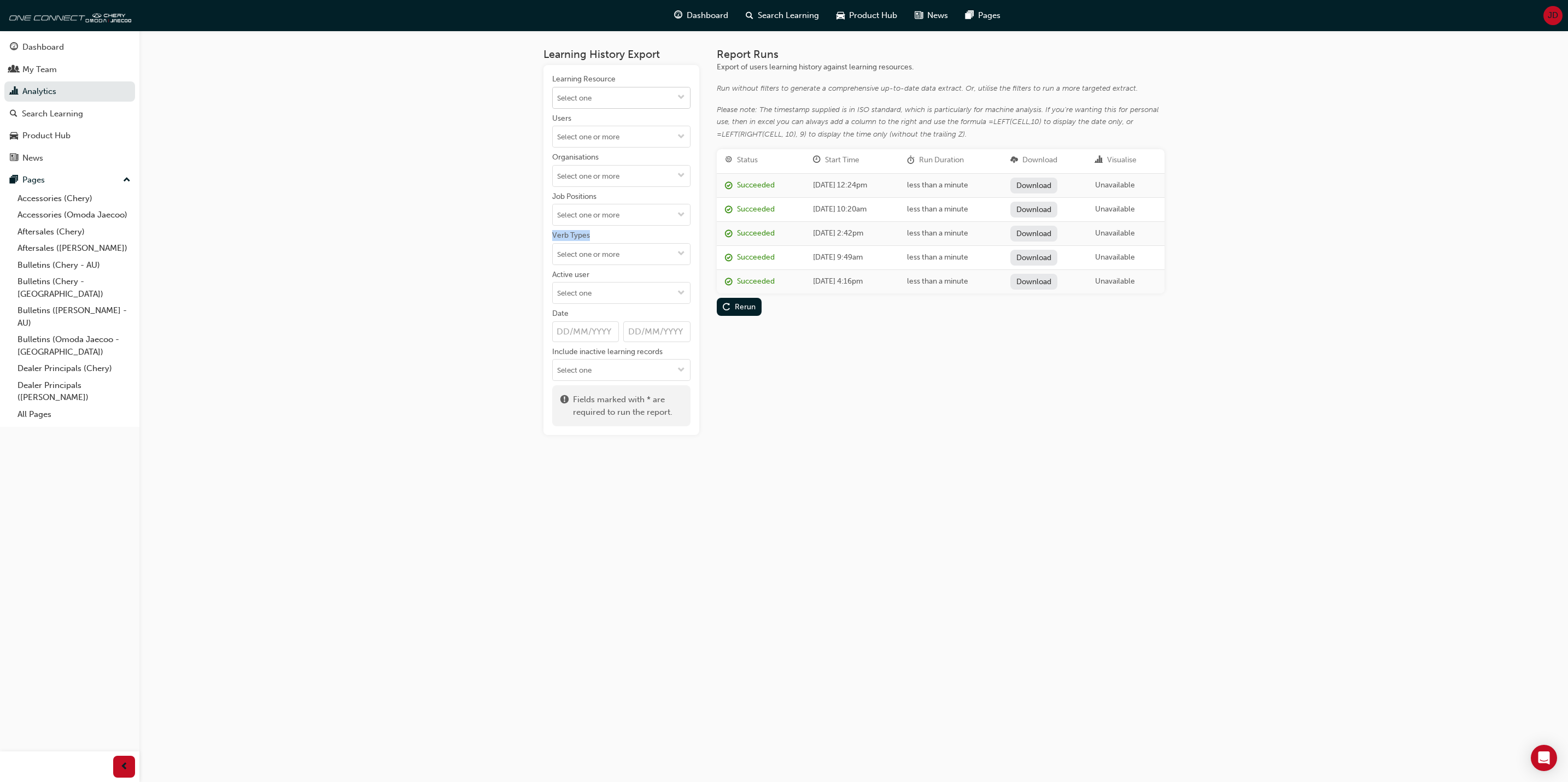
click at [684, 97] on span "down-icon" at bounding box center [681, 98] width 7 height 9
click at [655, 119] on li "No results, type at least 1 character of title or code" at bounding box center [622, 125] width 139 height 33
click at [614, 99] on input "Learning Resource No results, type at least 1 character of title or code" at bounding box center [622, 98] width 137 height 21
type input "j"
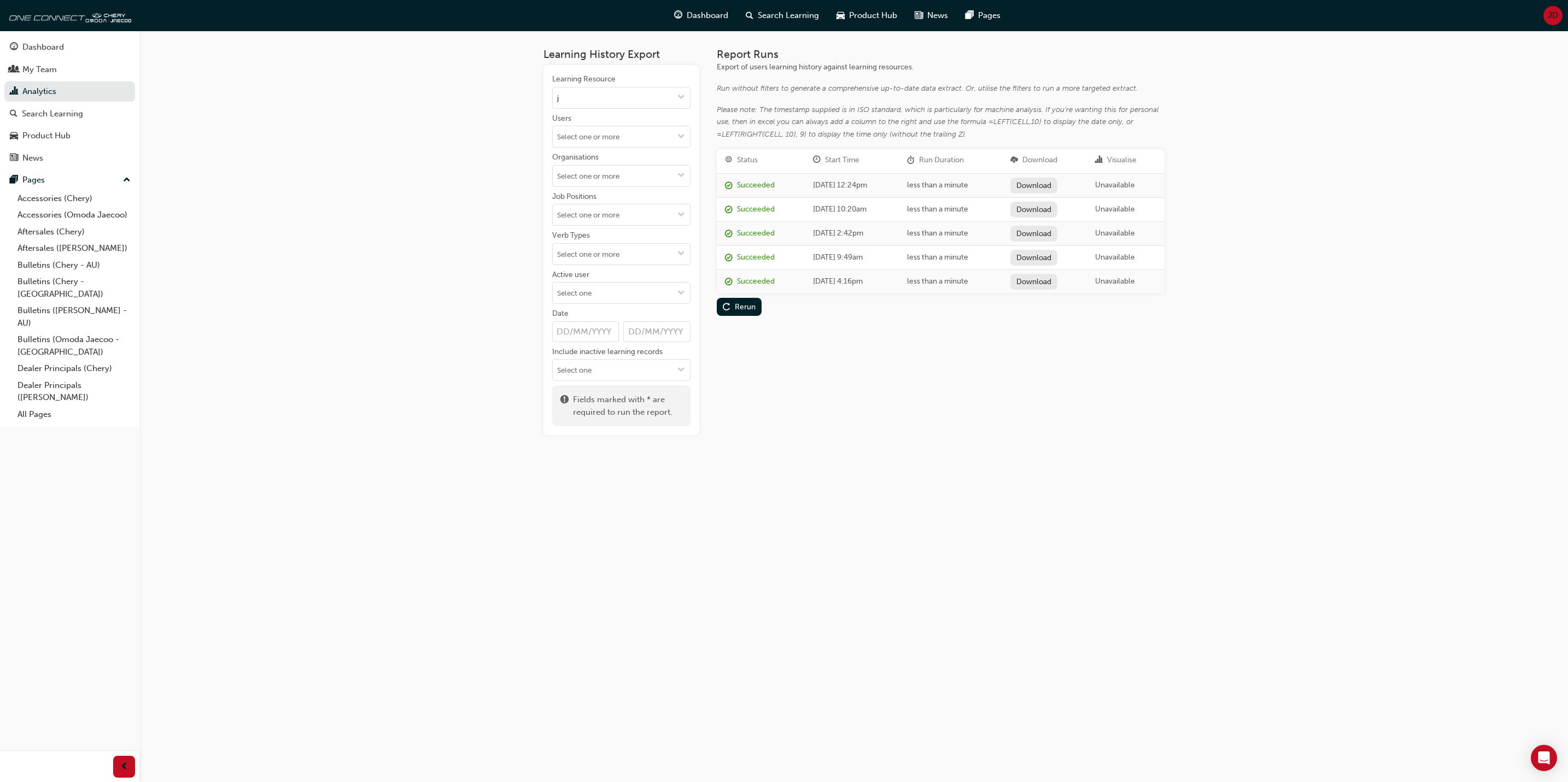
scroll to position [0, 0]
